Goal: Task Accomplishment & Management: Complete application form

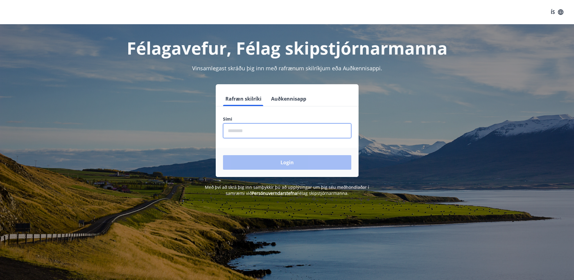
click at [249, 131] on input "phone" at bounding box center [287, 130] width 128 height 15
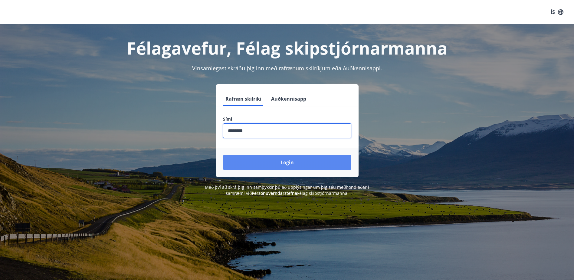
type input "********"
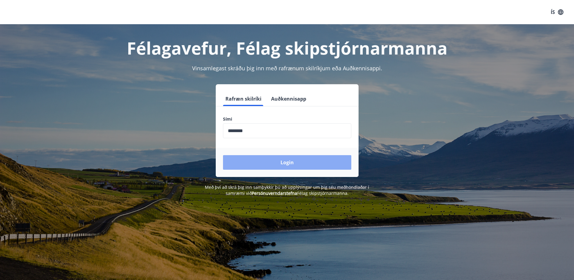
click at [269, 164] on button "Login" at bounding box center [287, 162] width 128 height 15
